Goal: Information Seeking & Learning: Learn about a topic

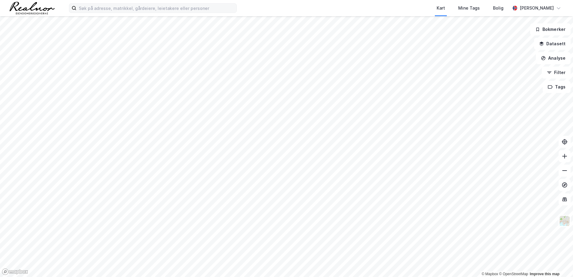
drag, startPoint x: 132, startPoint y: 15, endPoint x: 132, endPoint y: 12, distance: 3.1
click at [133, 13] on div "Kart Mine Tags Bolig [PERSON_NAME]" at bounding box center [286, 8] width 573 height 16
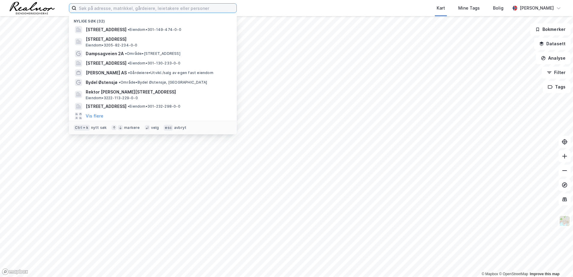
click at [131, 11] on input at bounding box center [156, 8] width 160 height 9
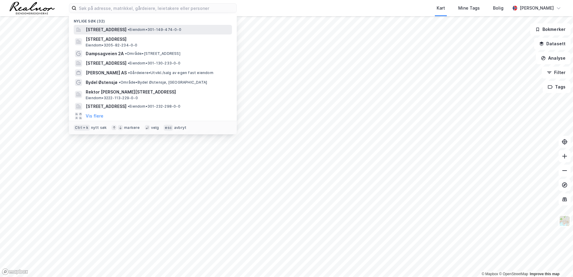
click at [119, 28] on span "[STREET_ADDRESS]" at bounding box center [106, 29] width 41 height 7
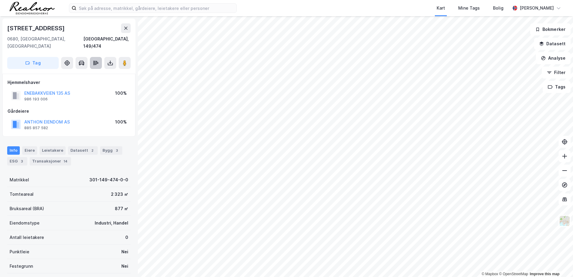
click at [94, 60] on icon at bounding box center [96, 63] width 6 height 6
